Goal: Information Seeking & Learning: Learn about a topic

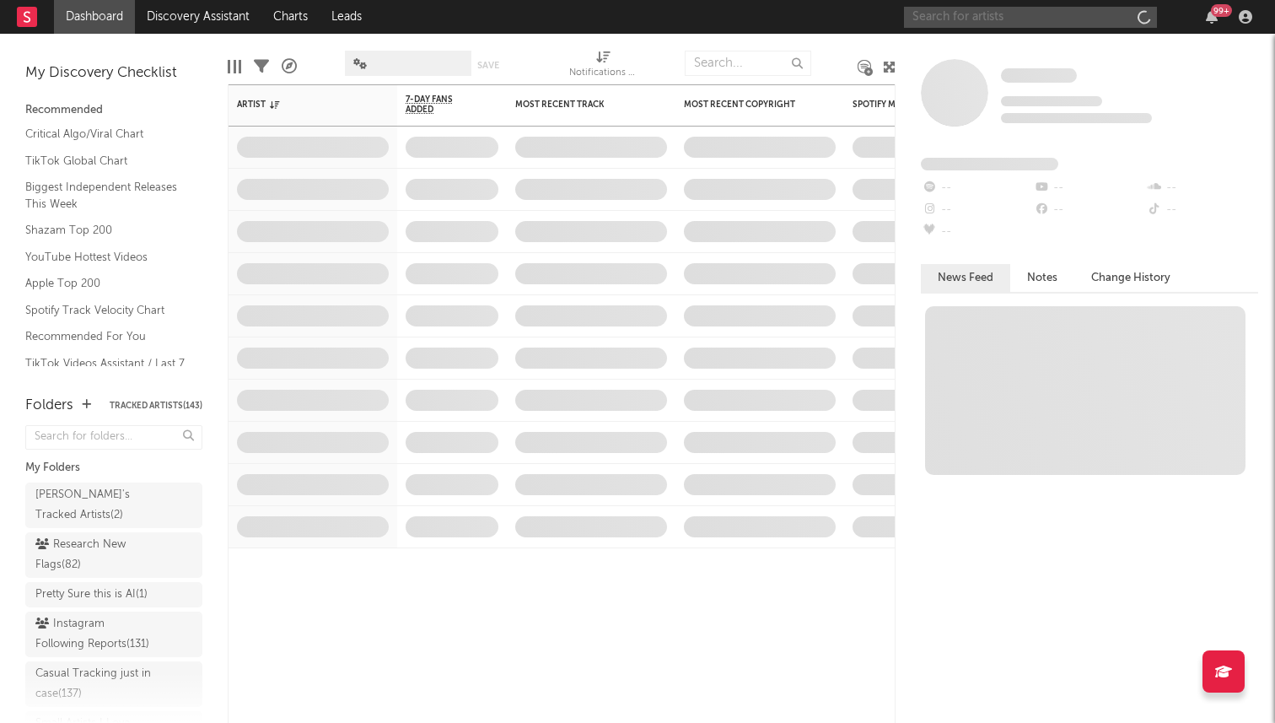
click at [996, 12] on input "text" at bounding box center [1030, 17] width 253 height 21
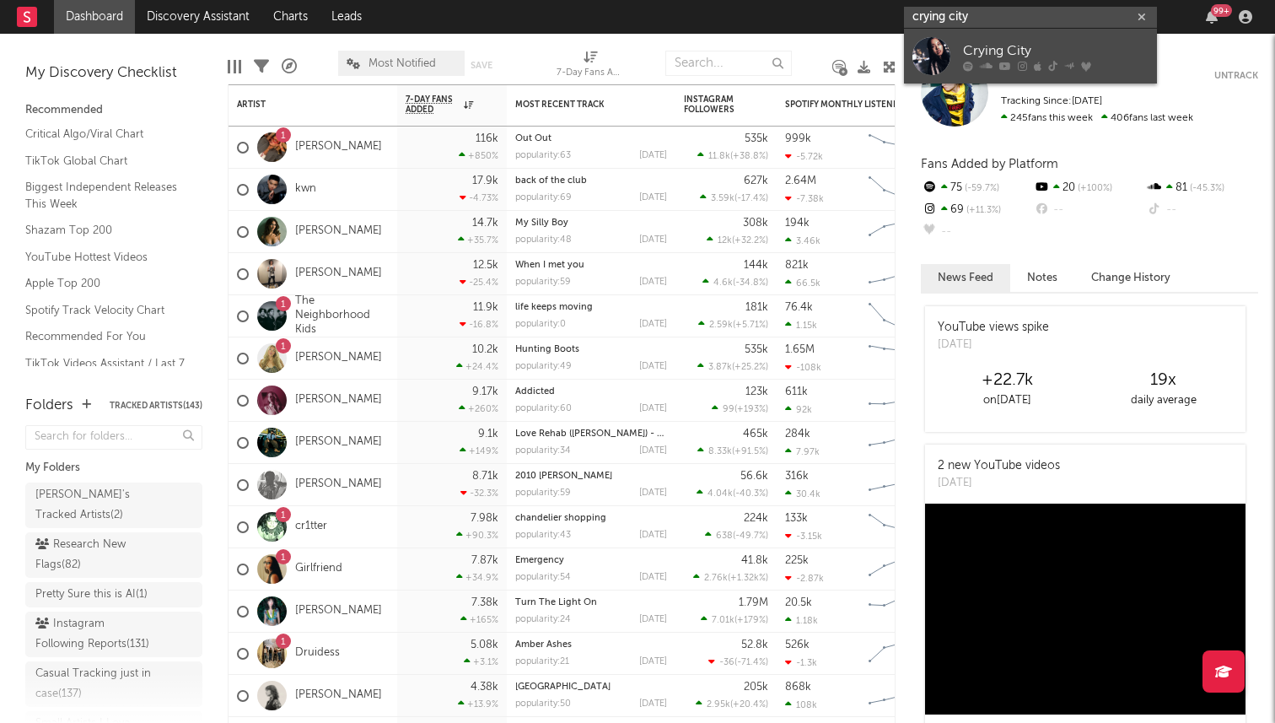
type input "crying city"
click at [970, 57] on div "Crying City" at bounding box center [1056, 50] width 186 height 20
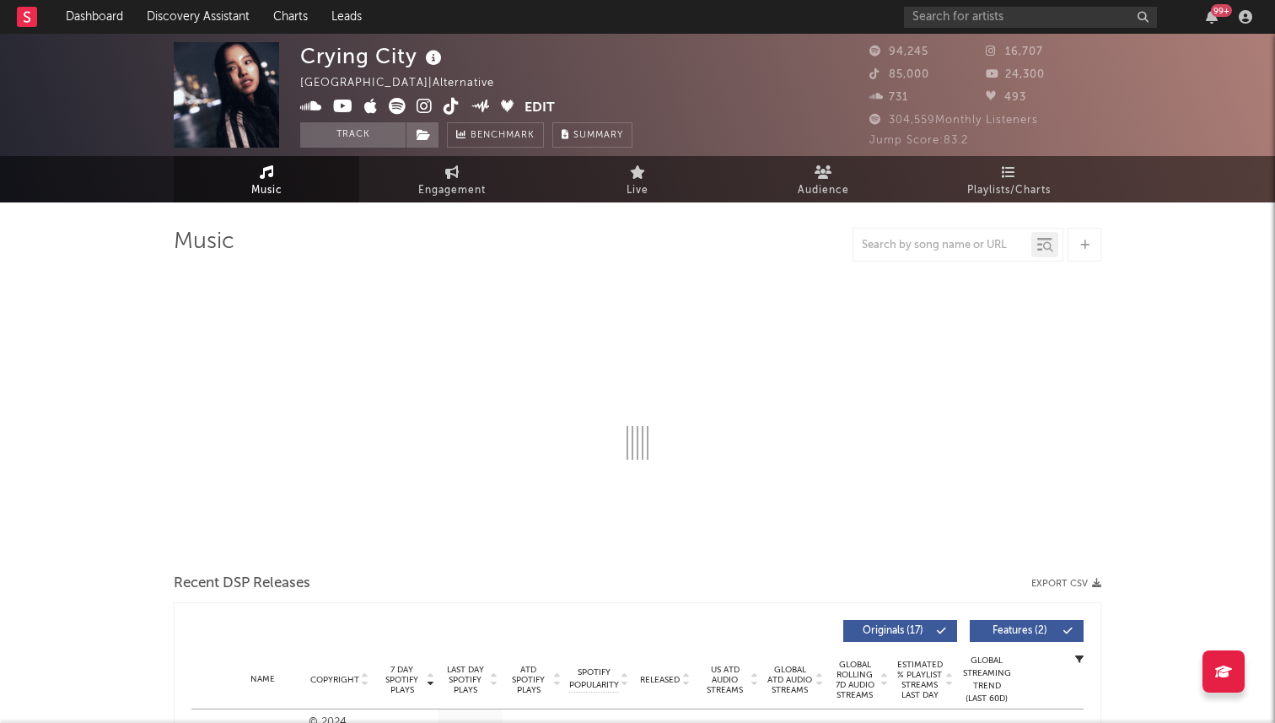
select select "6m"
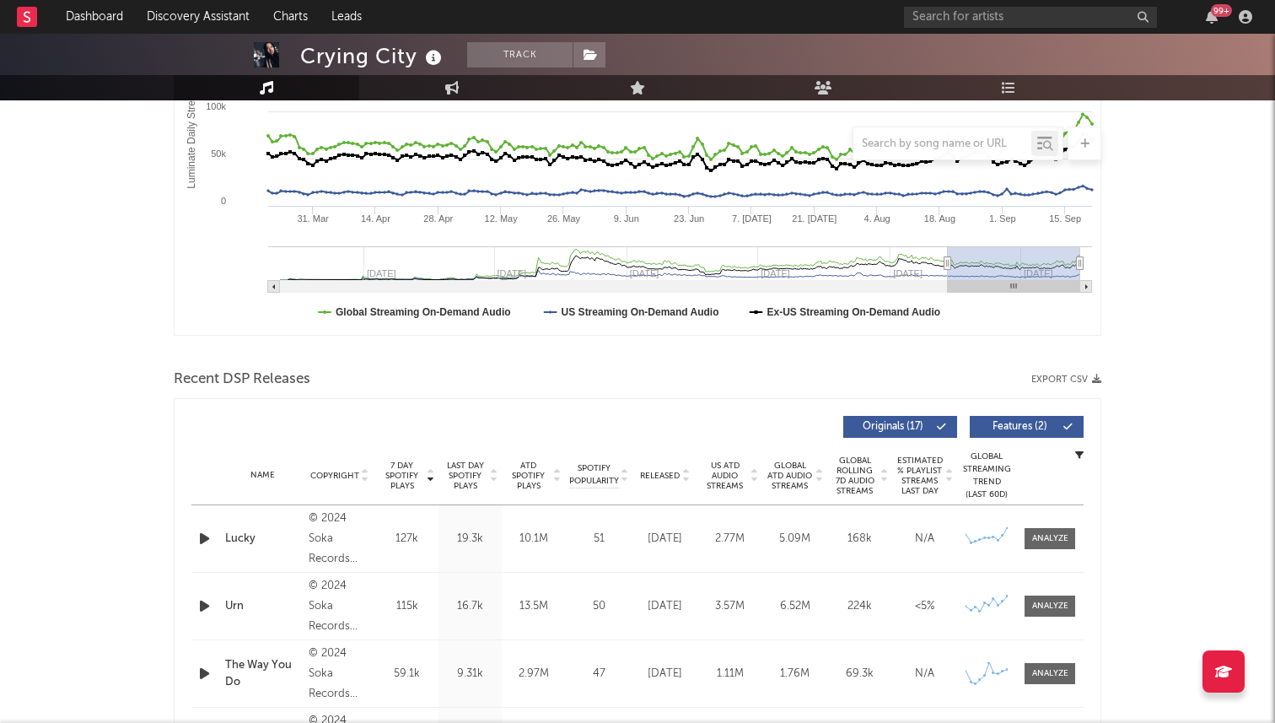
scroll to position [336, 0]
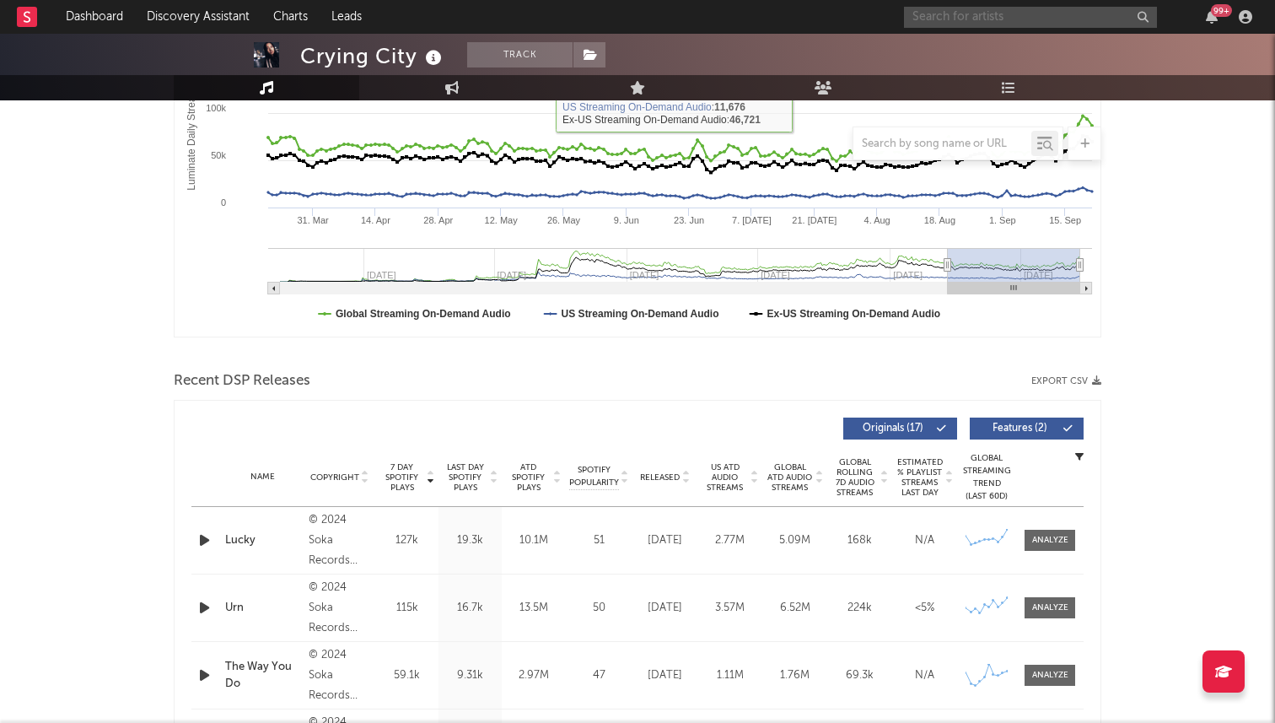
click at [980, 20] on input "text" at bounding box center [1030, 17] width 253 height 21
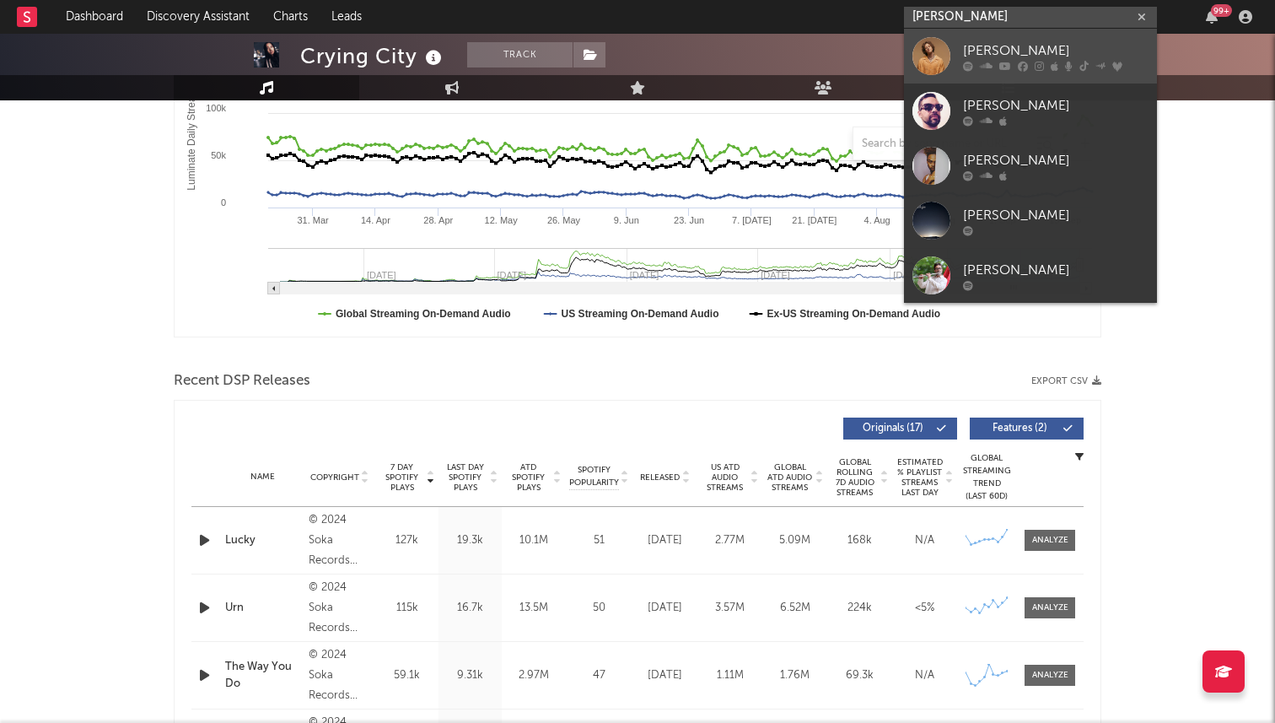
type input "[PERSON_NAME]"
click at [943, 35] on link "[PERSON_NAME]" at bounding box center [1030, 56] width 253 height 55
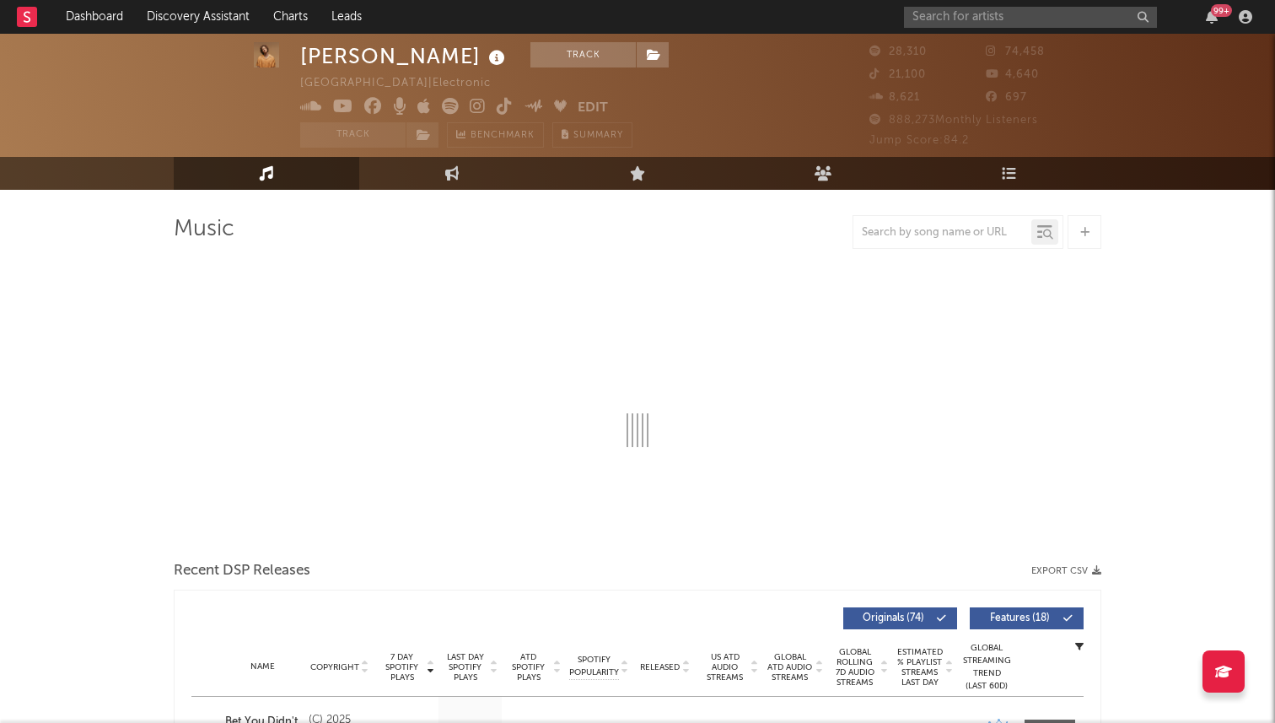
scroll to position [7, 0]
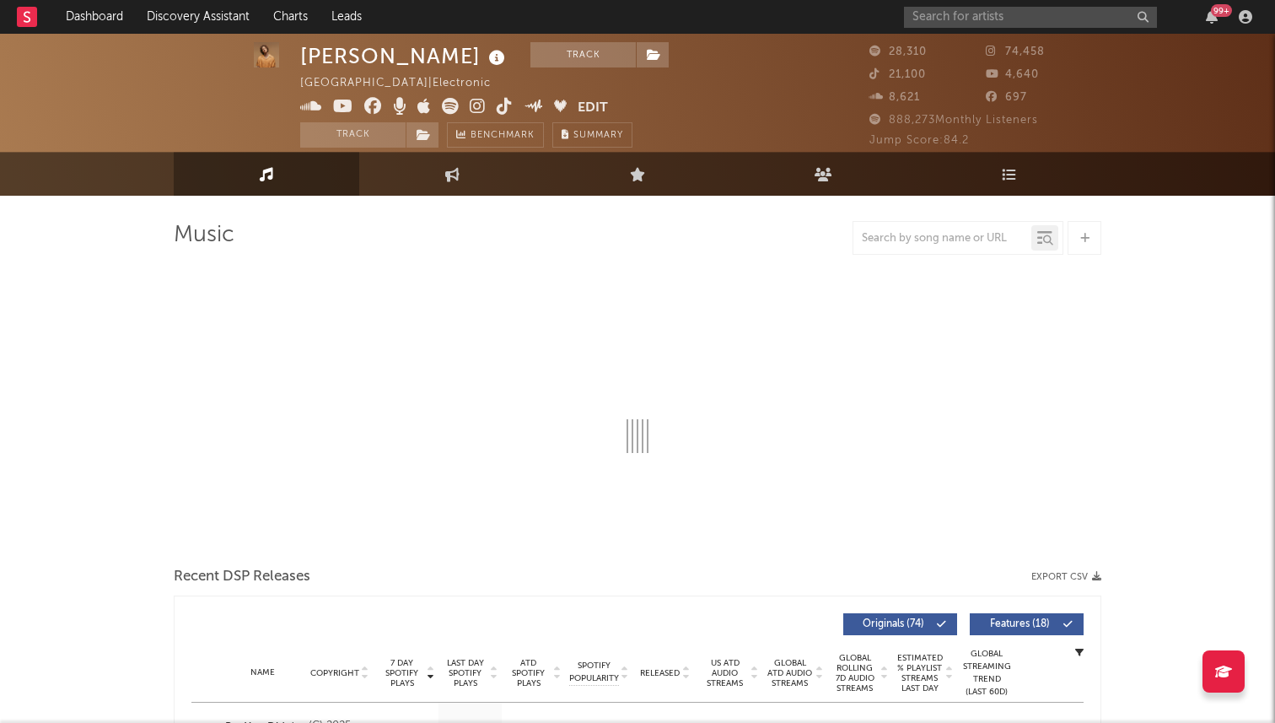
select select "6m"
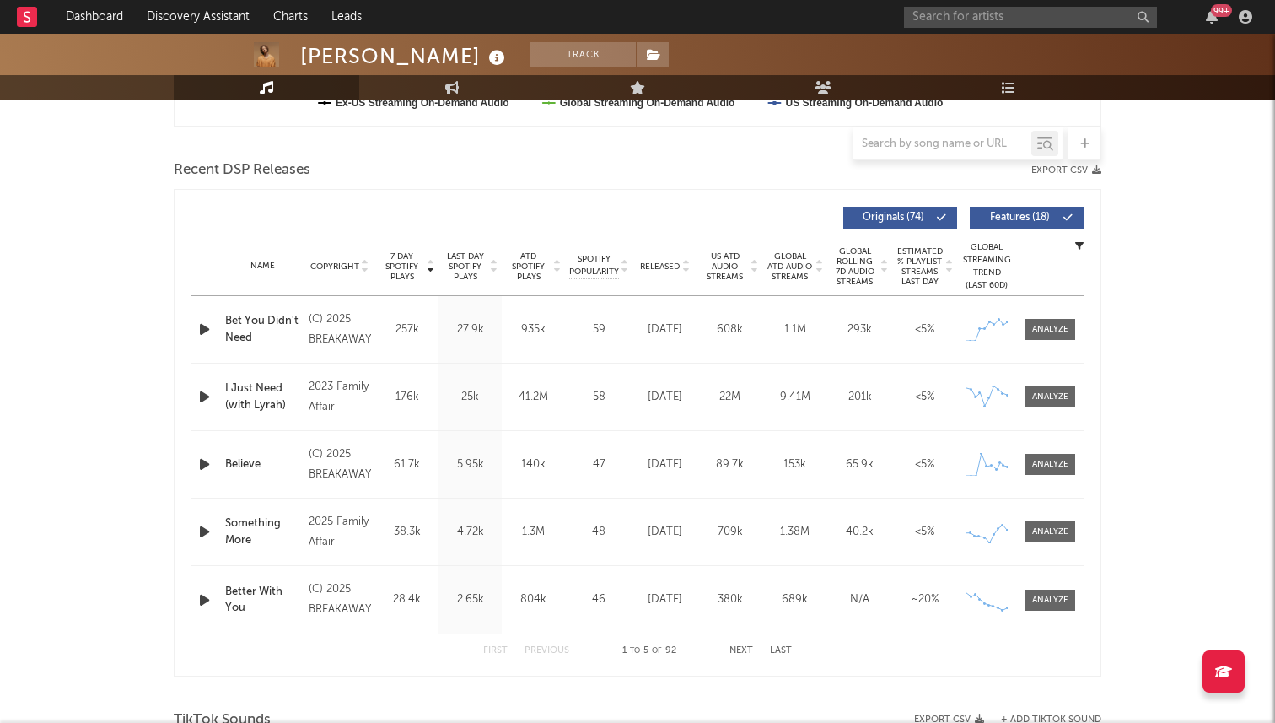
scroll to position [554, 0]
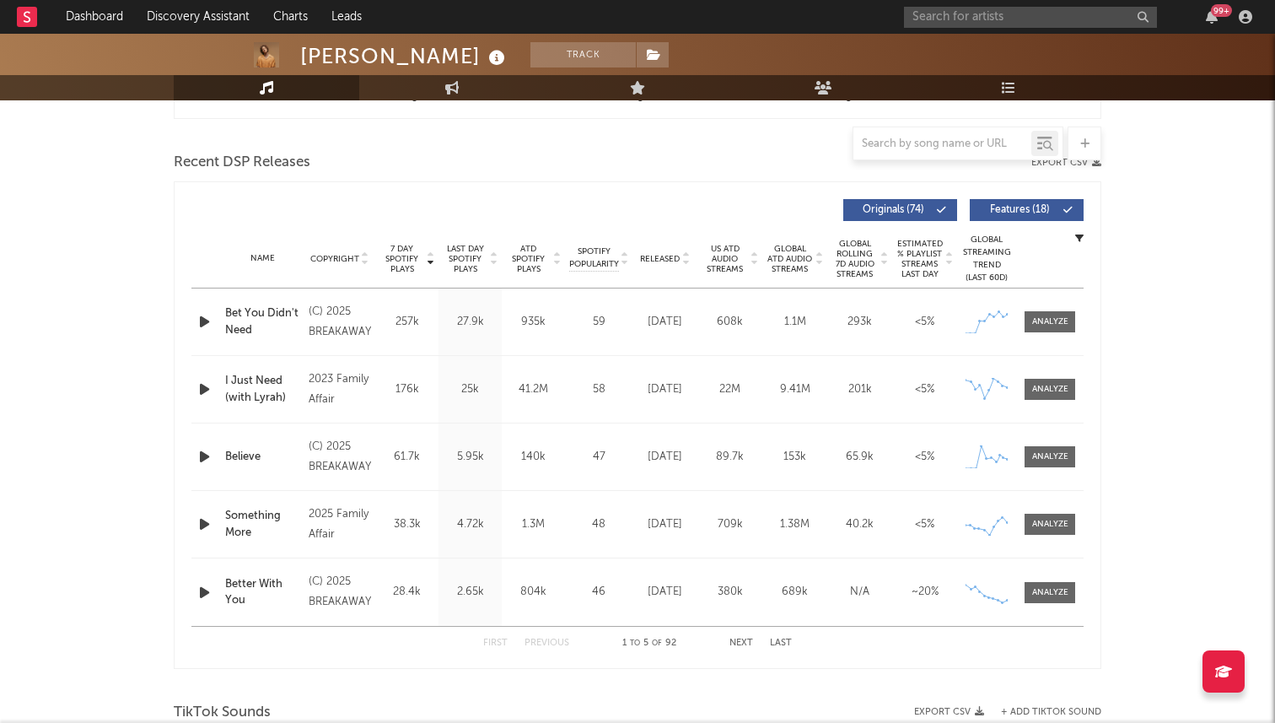
click at [202, 320] on icon "button" at bounding box center [205, 321] width 18 height 21
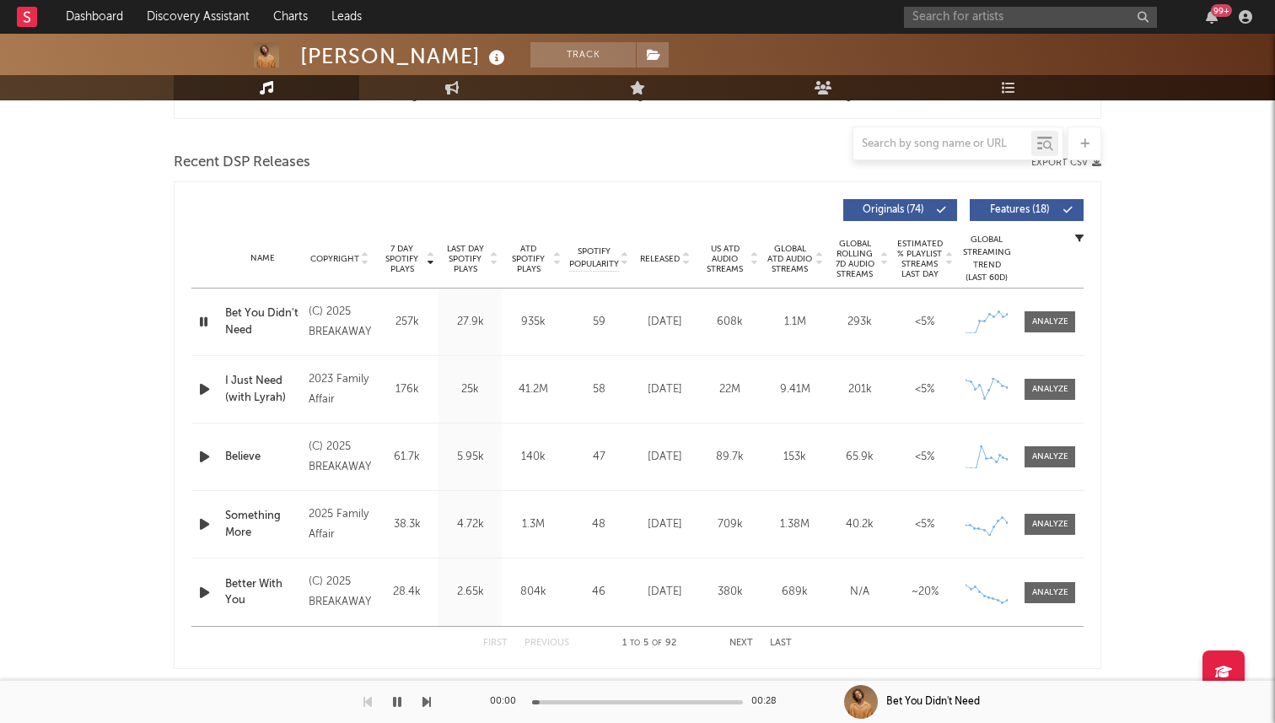
click at [202, 320] on icon "button" at bounding box center [204, 321] width 16 height 21
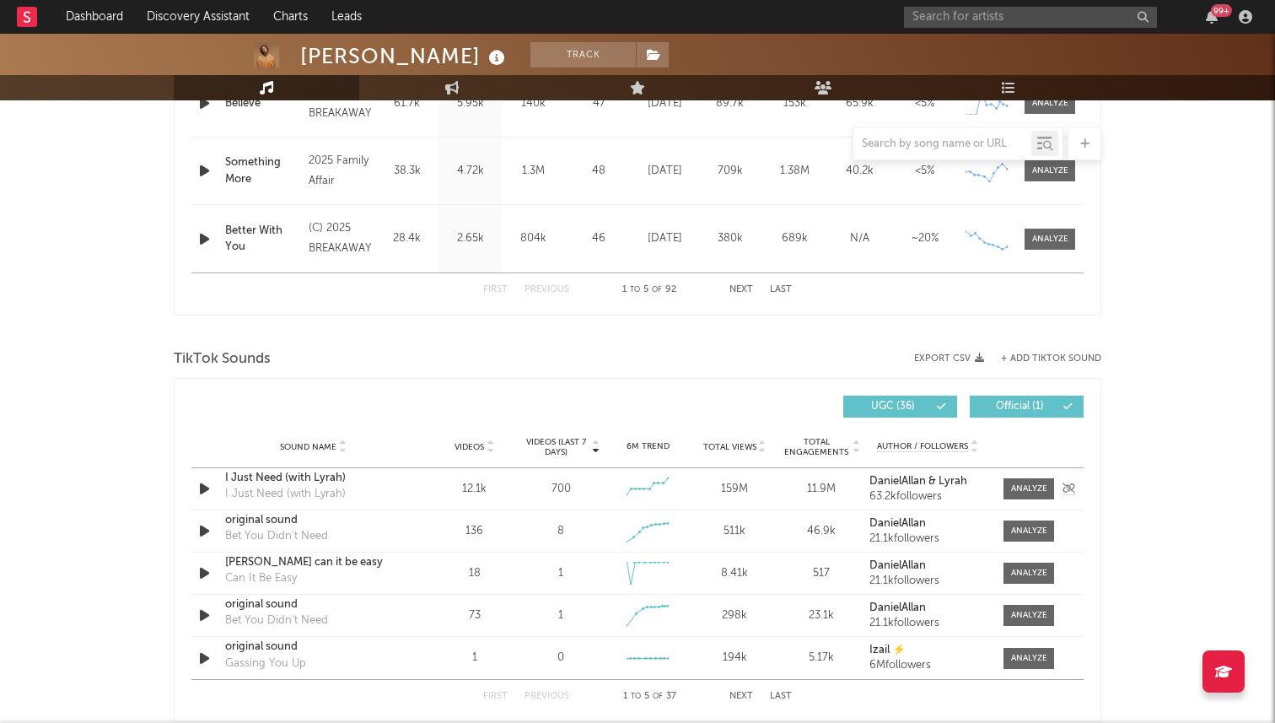
scroll to position [1118, 0]
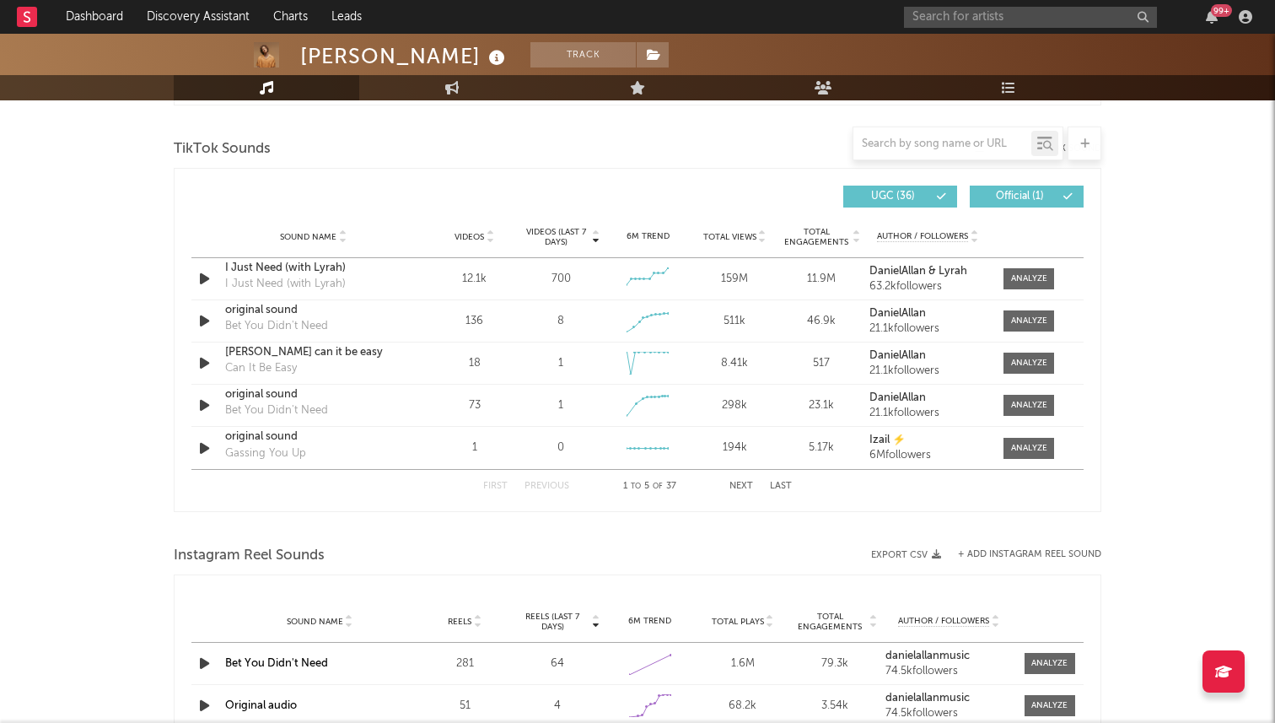
click at [741, 486] on button "Next" at bounding box center [742, 486] width 24 height 9
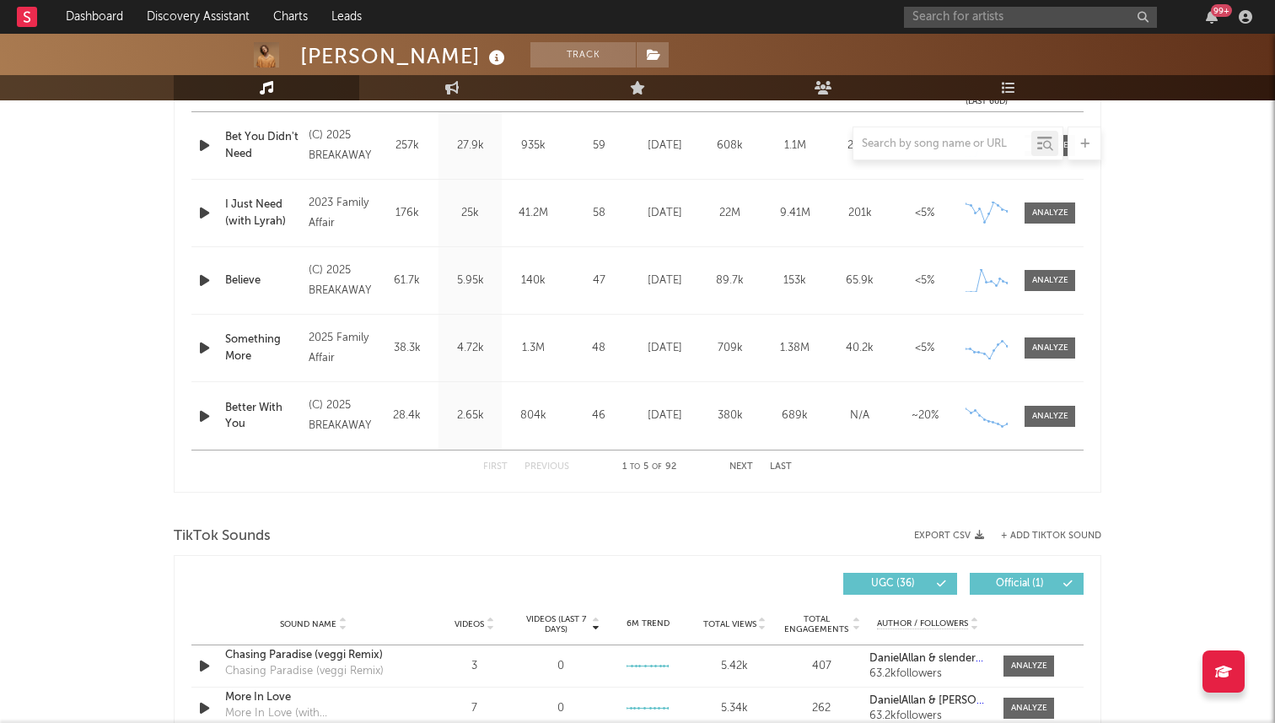
scroll to position [558, 0]
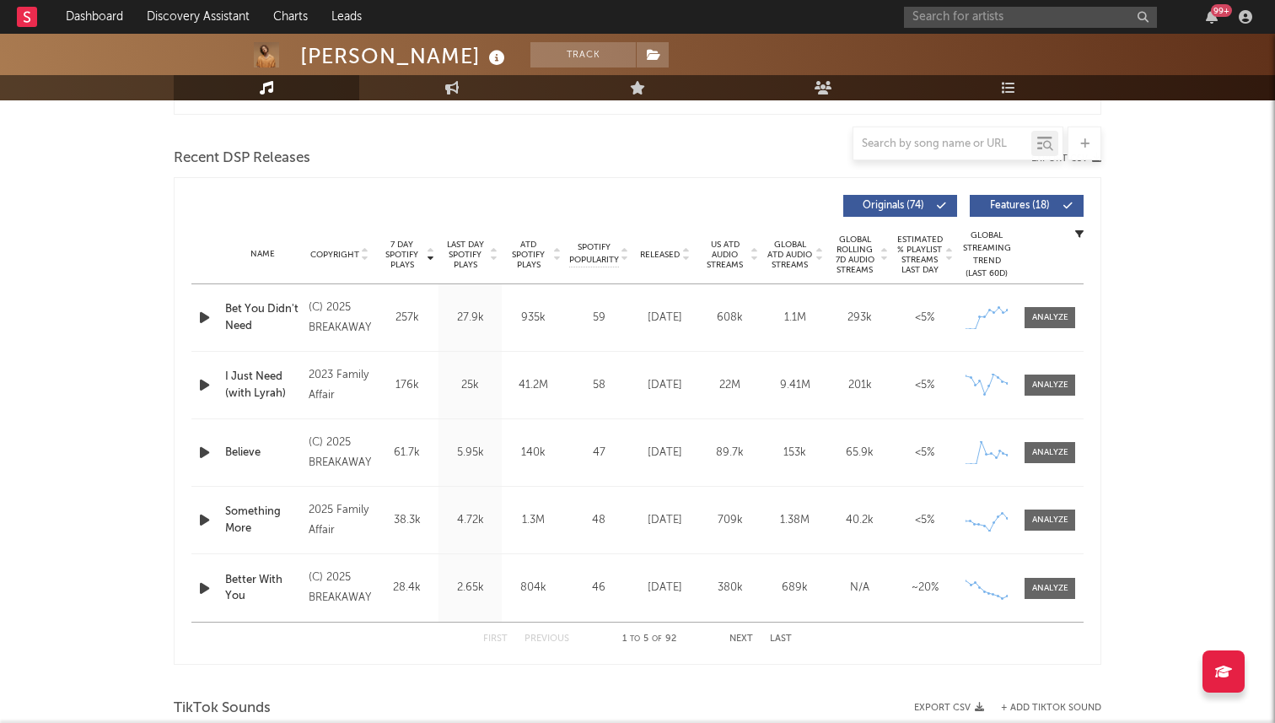
click at [202, 380] on icon "button" at bounding box center [205, 385] width 18 height 21
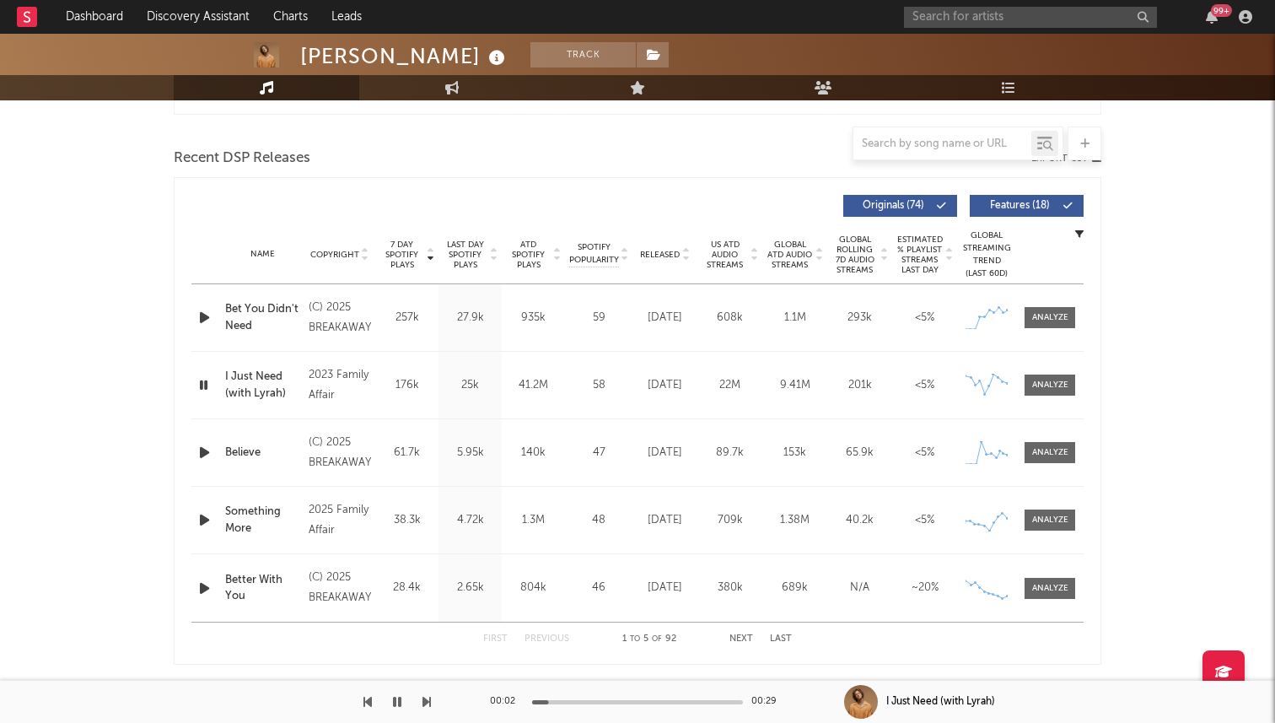
click at [202, 380] on icon "button" at bounding box center [204, 385] width 16 height 21
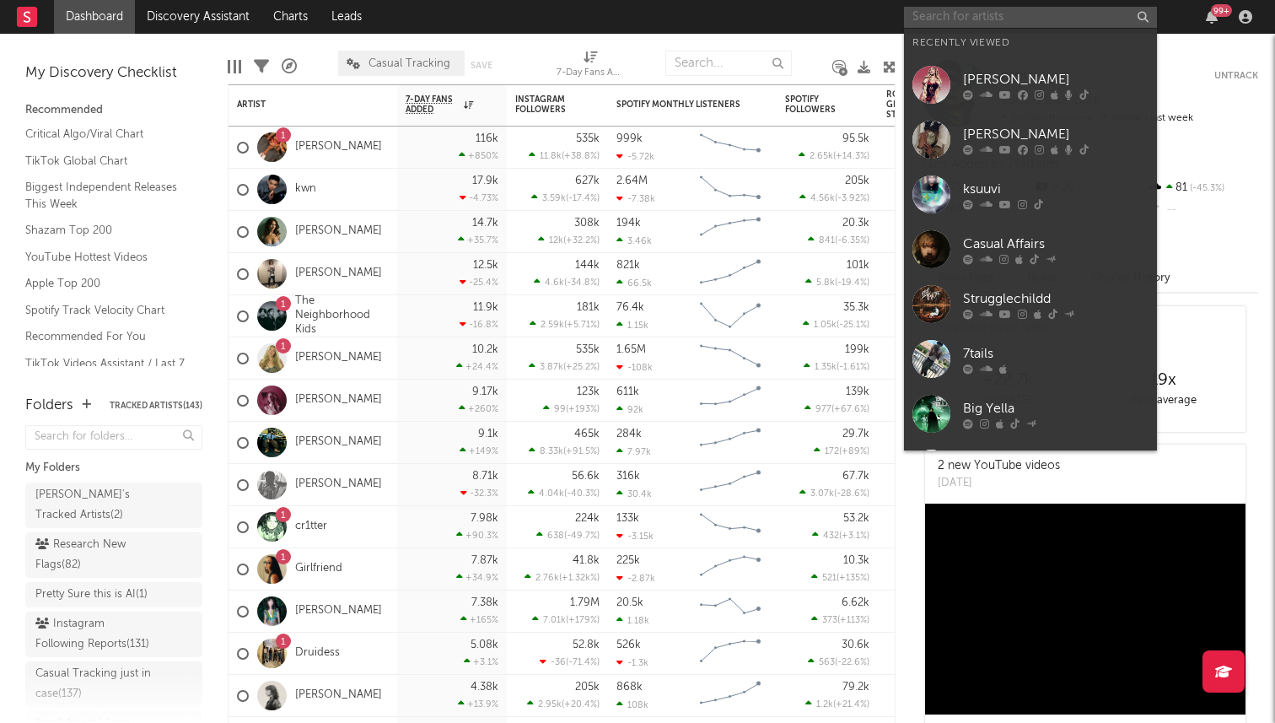
click at [992, 10] on input "text" at bounding box center [1030, 17] width 253 height 21
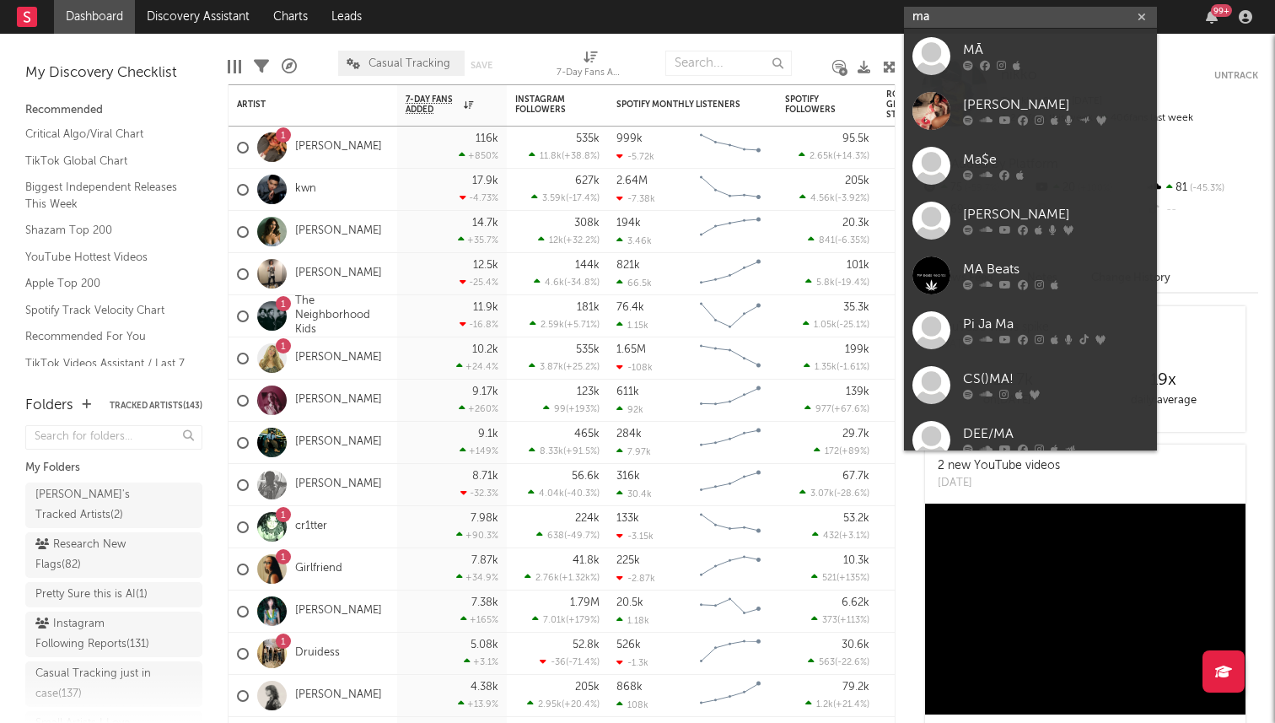
type input "m"
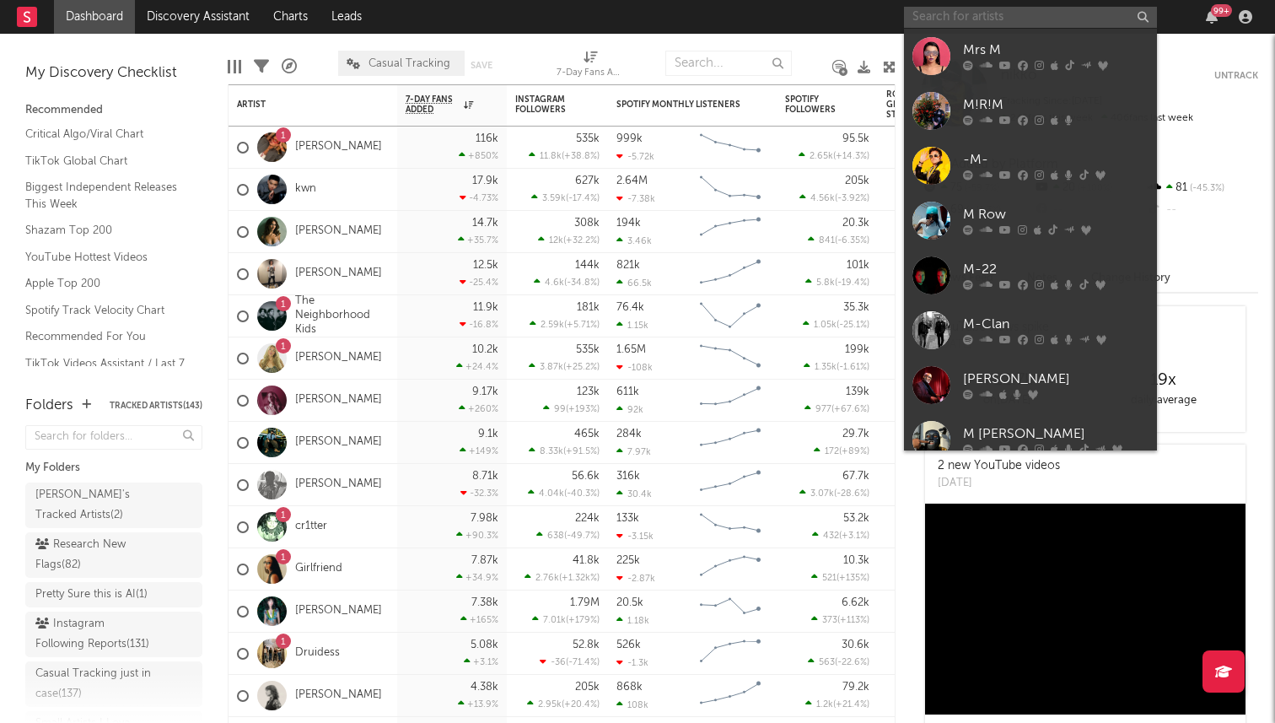
type input "m"
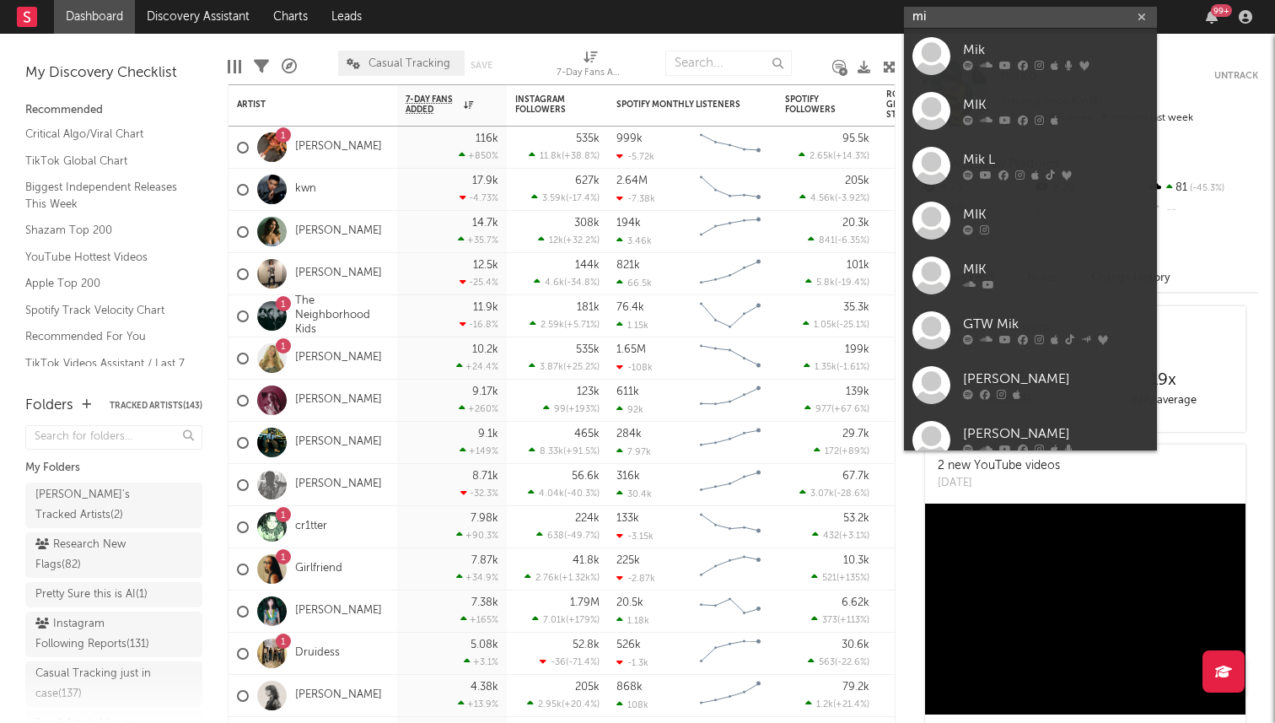
type input "m"
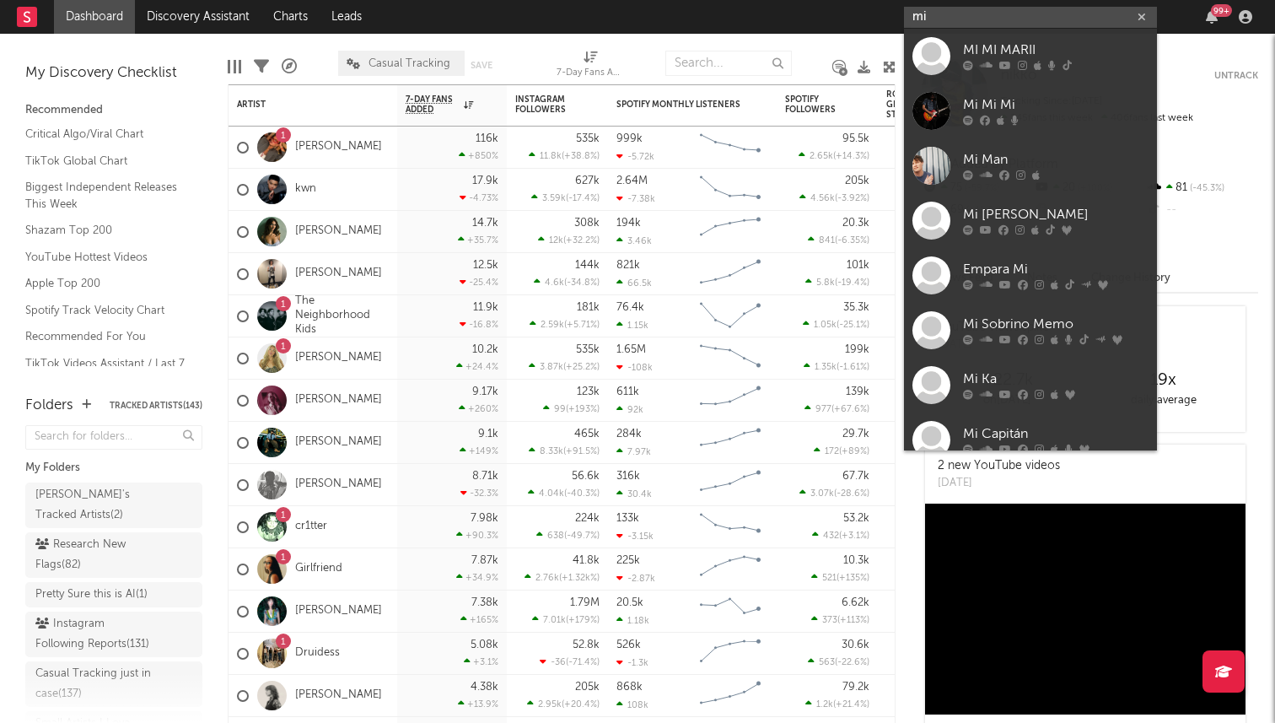
type input "m"
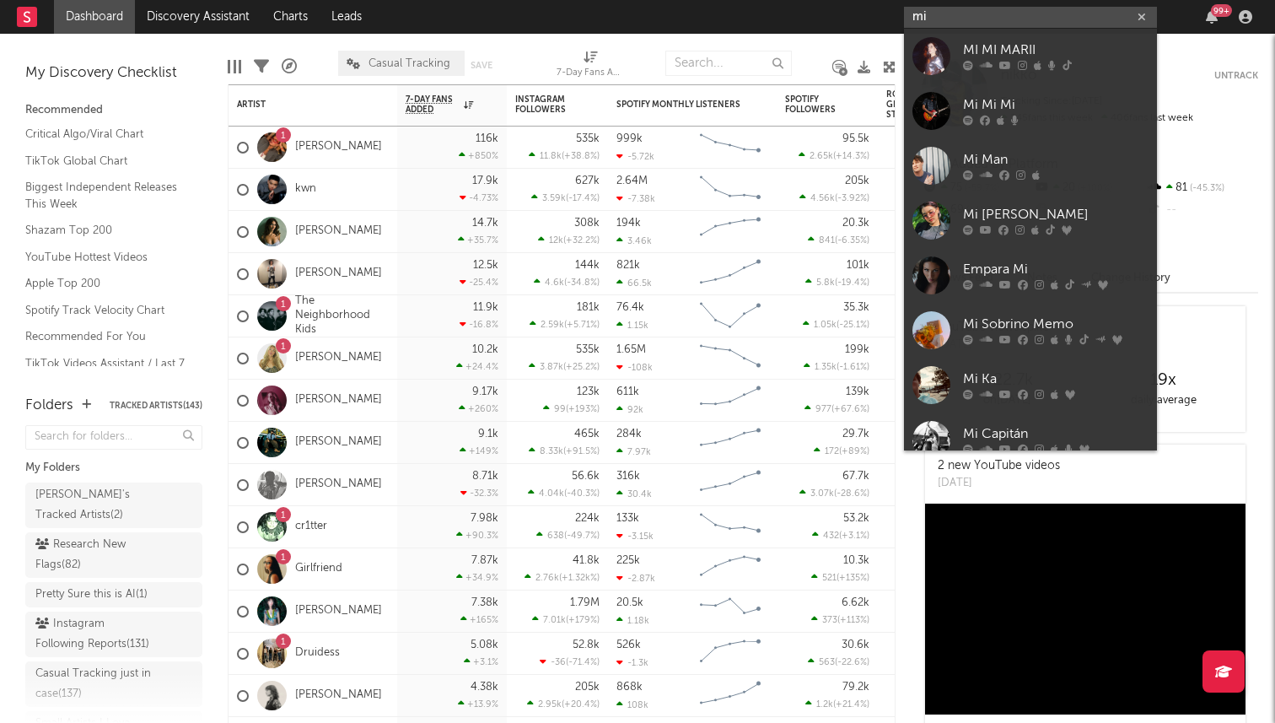
type input "m"
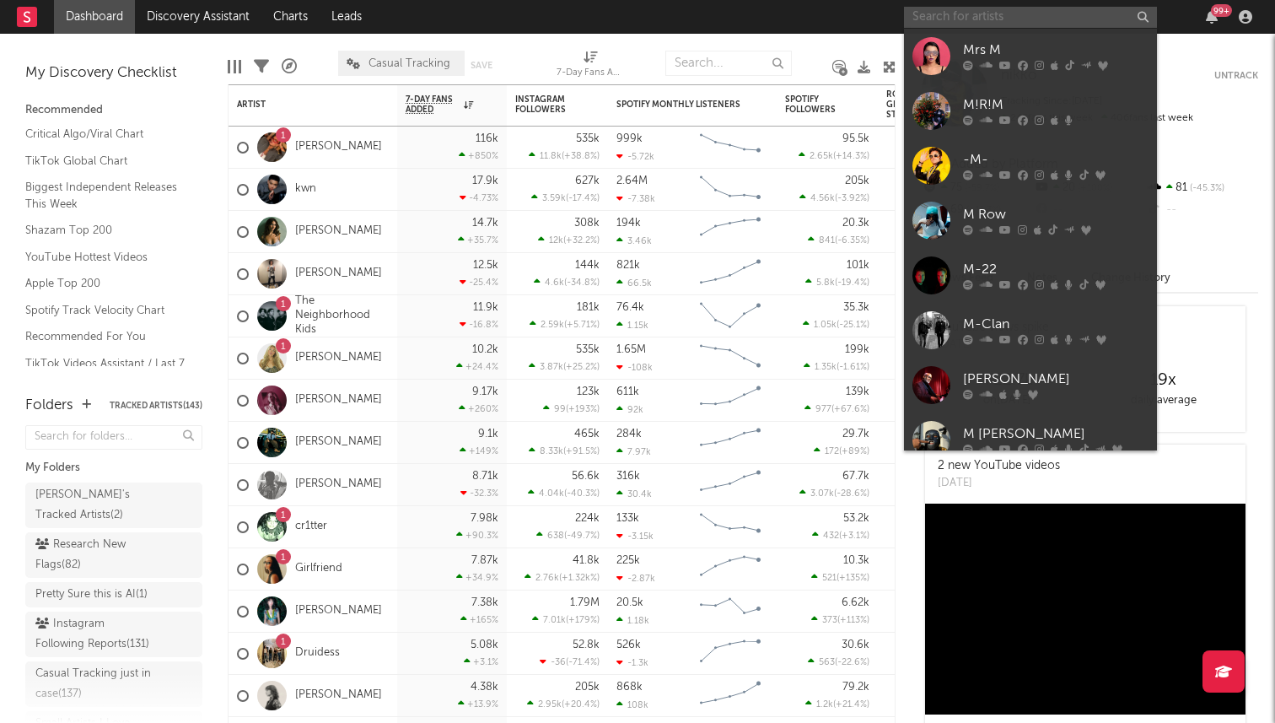
type input "m"
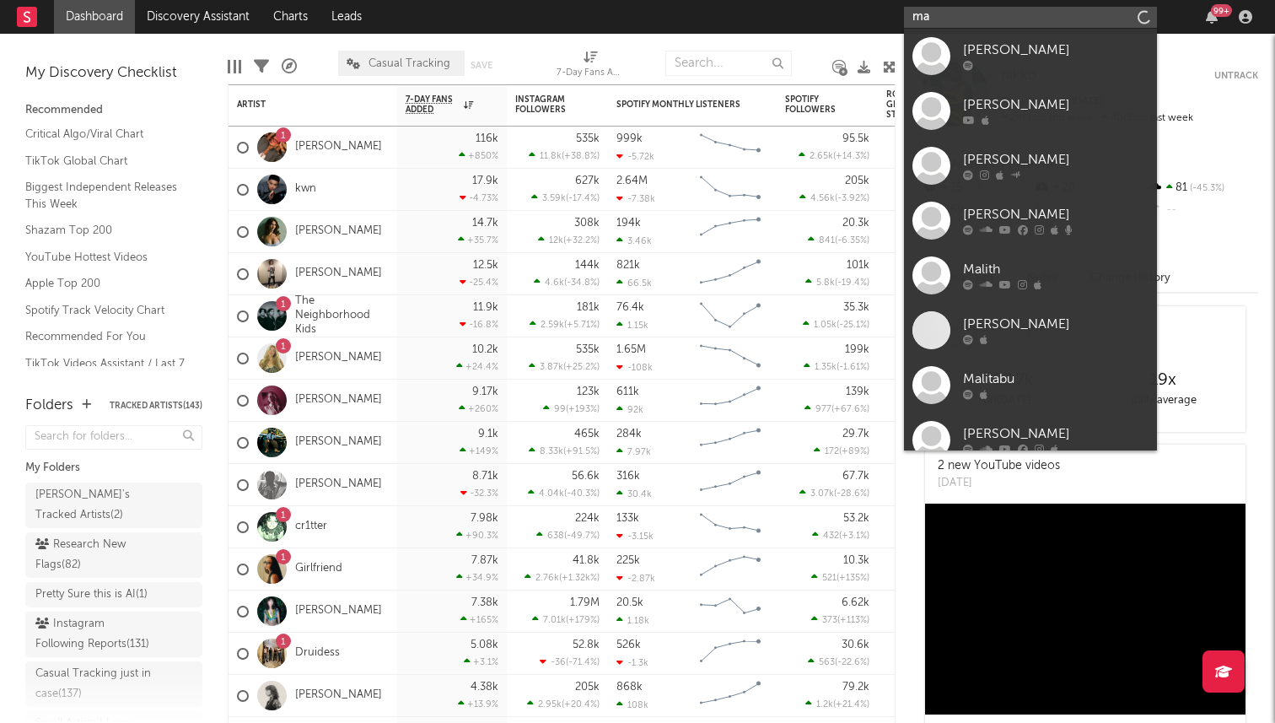
type input "m"
